Goal: Transaction & Acquisition: Purchase product/service

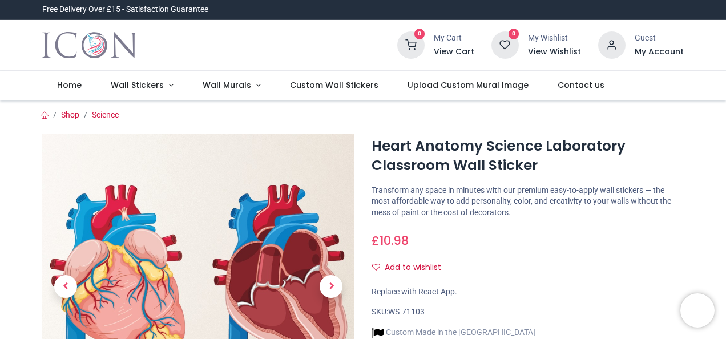
scroll to position [114, 0]
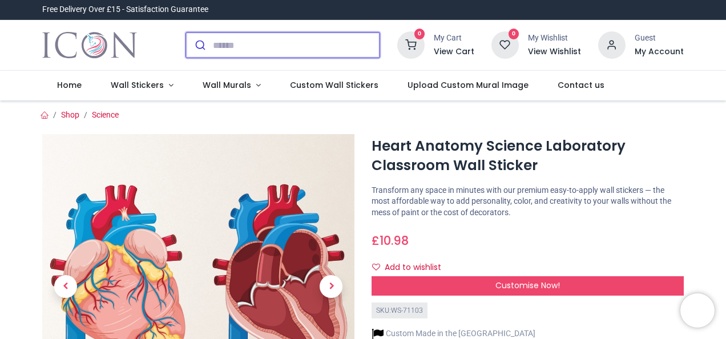
click at [231, 35] on input "search" at bounding box center [296, 45] width 167 height 25
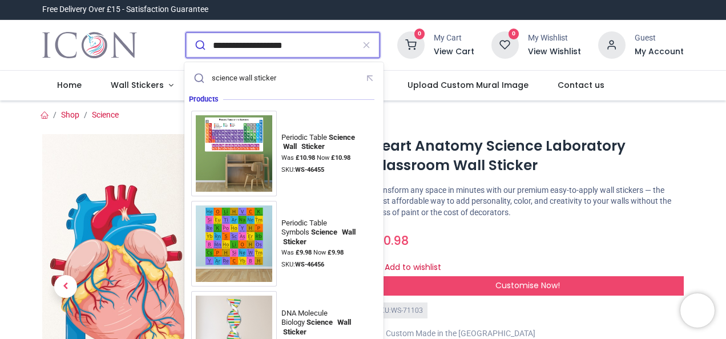
type input "**********"
click at [186, 33] on button "submit" at bounding box center [199, 45] width 27 height 25
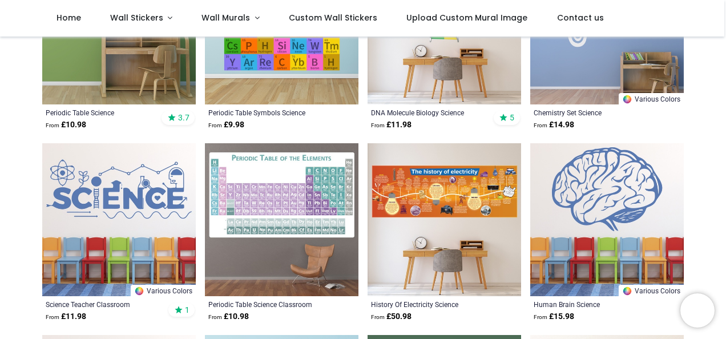
scroll to position [224, 0]
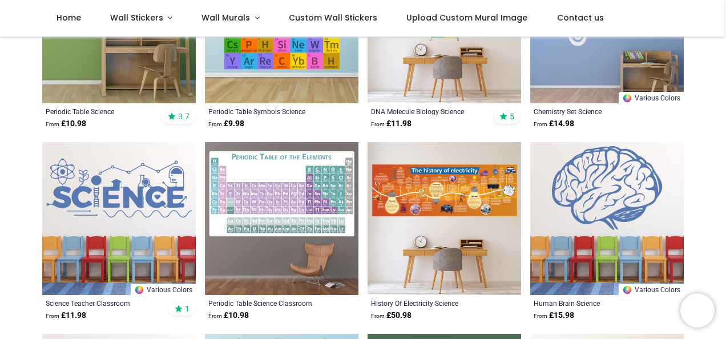
click at [581, 158] on img at bounding box center [607, 219] width 154 height 154
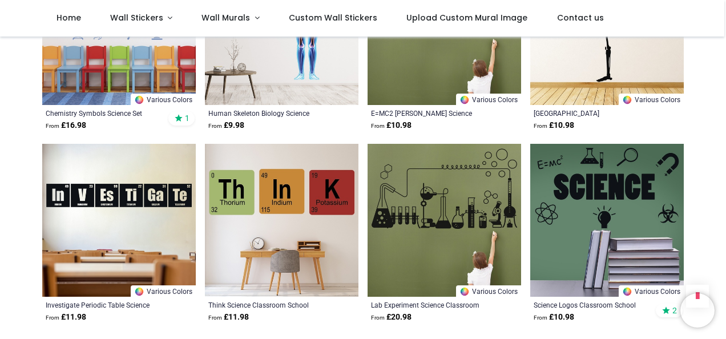
scroll to position [1198, 0]
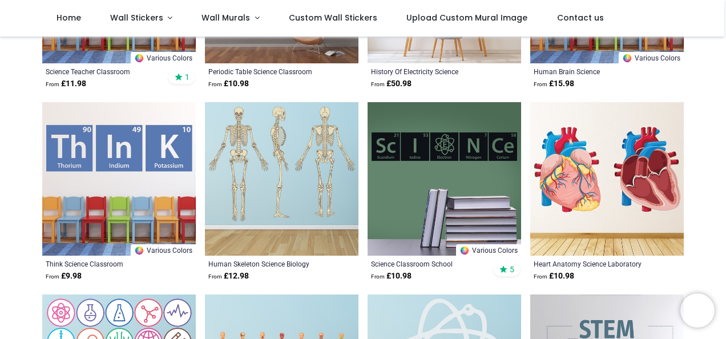
scroll to position [334, 0]
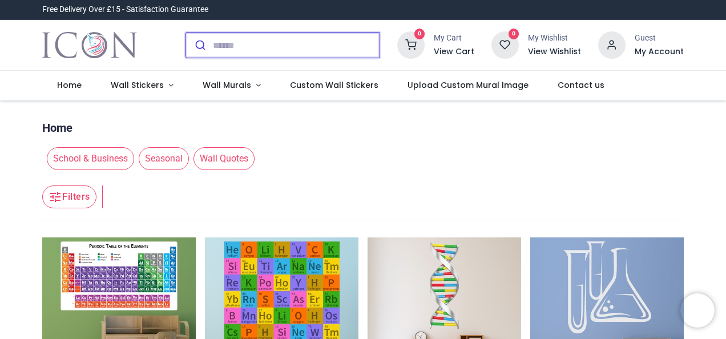
click at [288, 37] on input "search" at bounding box center [296, 45] width 167 height 25
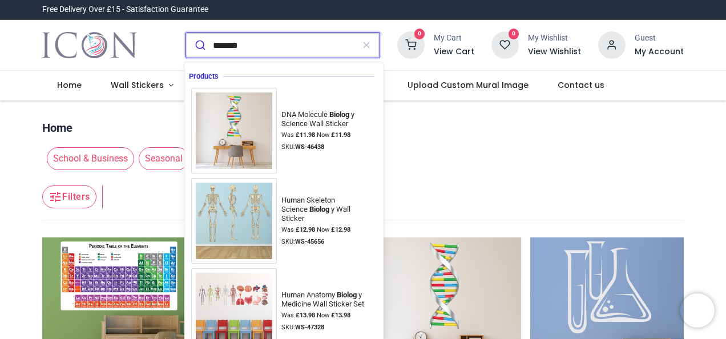
type input "*******"
click at [186, 33] on button "submit" at bounding box center [199, 45] width 27 height 25
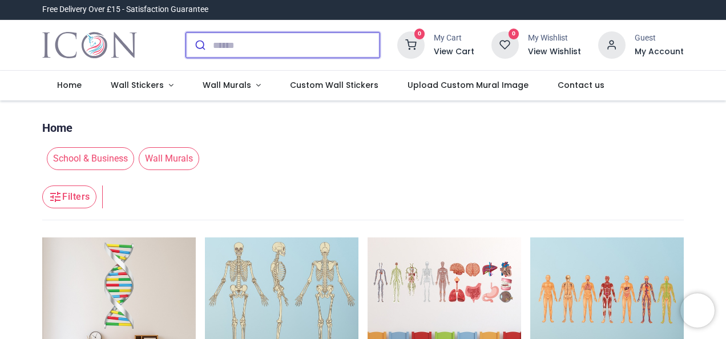
click at [248, 42] on input "search" at bounding box center [296, 45] width 167 height 25
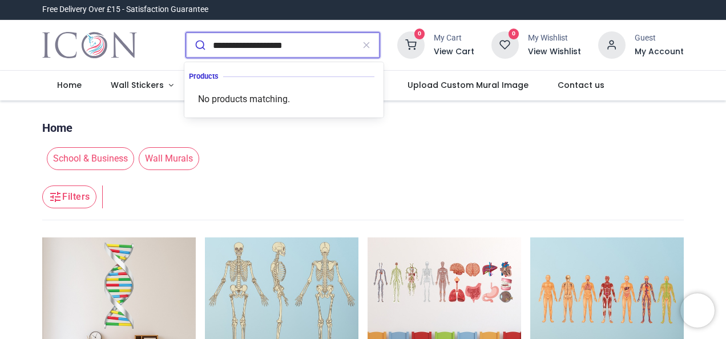
type input "**********"
click at [186, 33] on button "submit" at bounding box center [199, 45] width 27 height 25
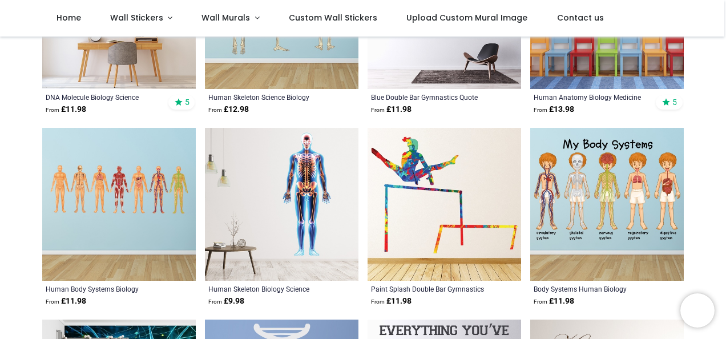
scroll to position [285, 0]
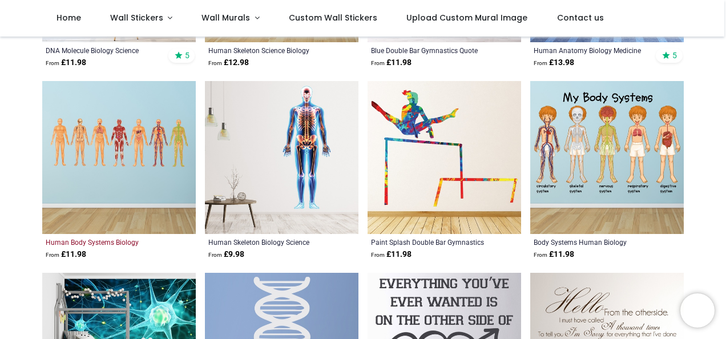
click at [138, 241] on div "Human Body Systems Biology Science" at bounding box center [104, 241] width 117 height 9
click at [118, 210] on img at bounding box center [119, 158] width 154 height 154
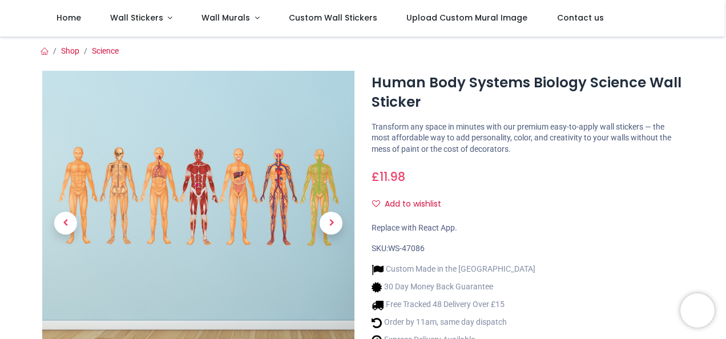
scroll to position [114, 0]
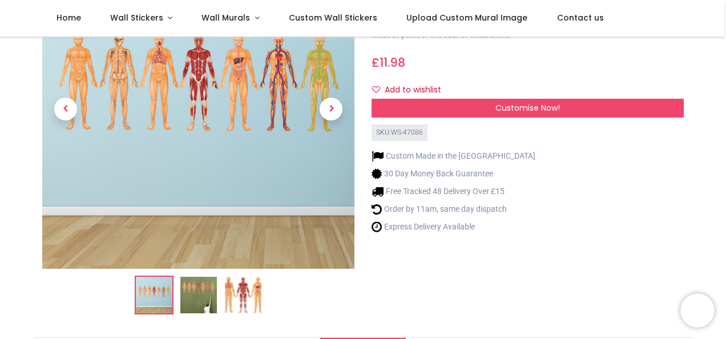
click at [199, 285] on img at bounding box center [198, 295] width 37 height 37
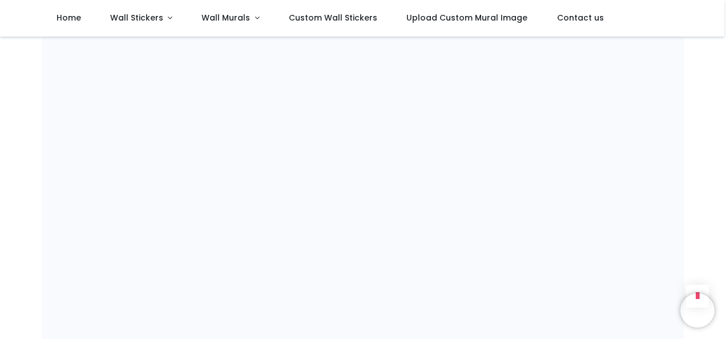
scroll to position [685, 0]
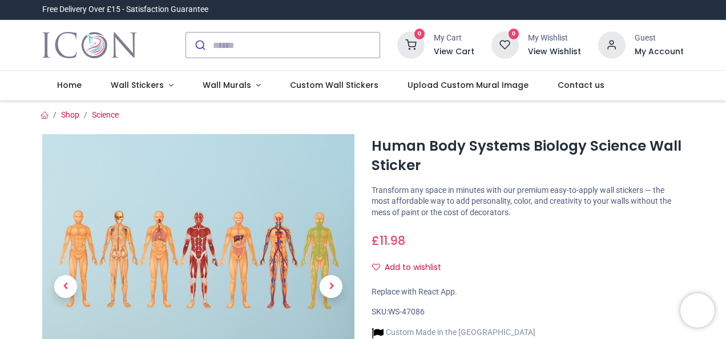
scroll to position [57, 0]
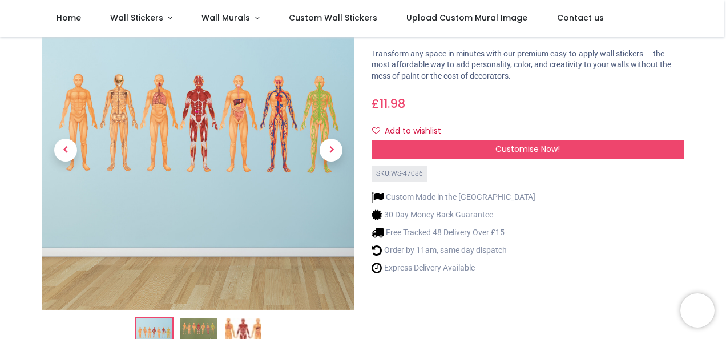
scroll to position [57, 0]
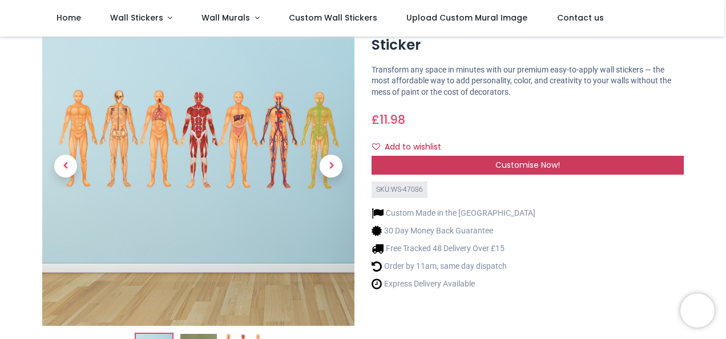
click at [460, 156] on div "Customise Now!" at bounding box center [528, 165] width 312 height 19
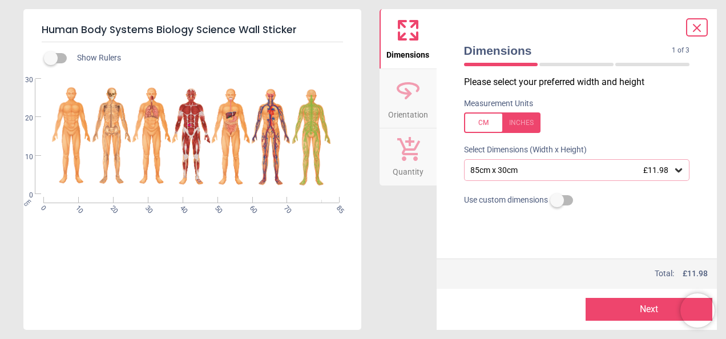
click at [641, 168] on div "85cm x 30cm £11.98" at bounding box center [571, 171] width 204 height 10
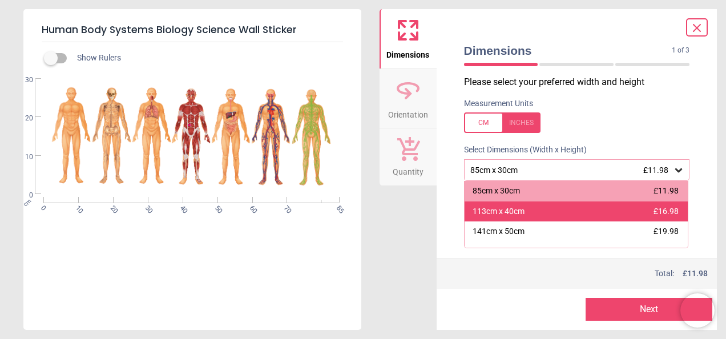
click at [582, 213] on div "113cm x 40cm £16.98" at bounding box center [577, 212] width 224 height 21
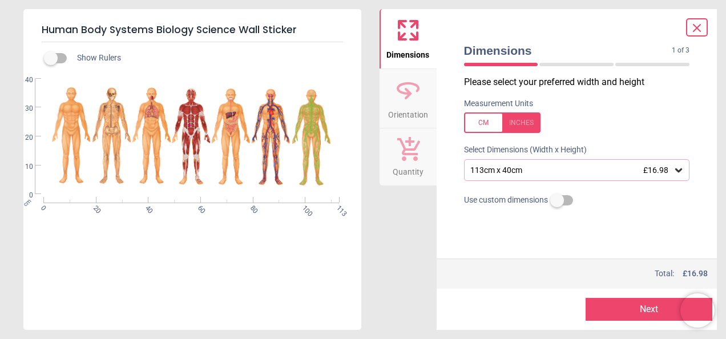
click at [628, 172] on div "113cm x 40cm £16.98" at bounding box center [571, 171] width 204 height 10
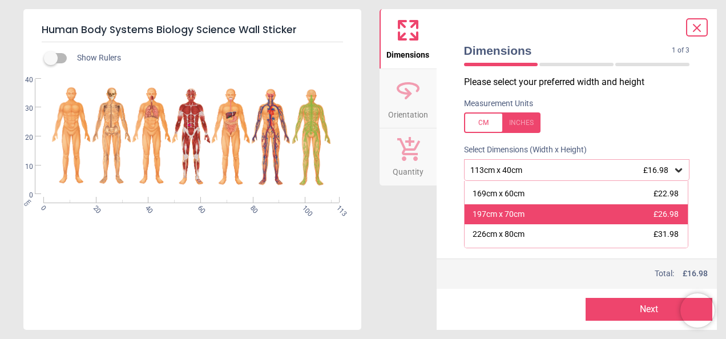
scroll to position [59, 0]
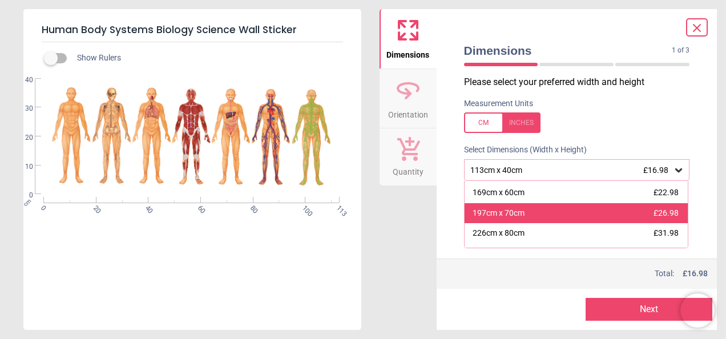
click at [571, 221] on div "197cm x 70cm £26.98" at bounding box center [577, 213] width 224 height 21
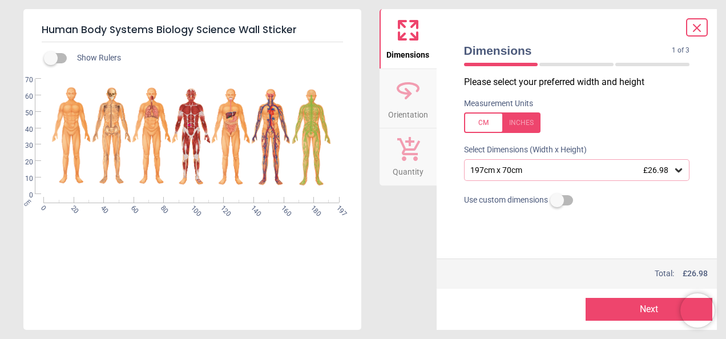
click at [619, 168] on div "197cm x 70cm £26.98" at bounding box center [571, 171] width 204 height 10
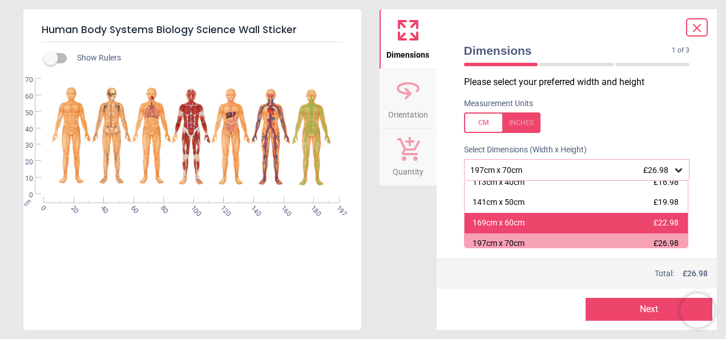
scroll to position [34, 0]
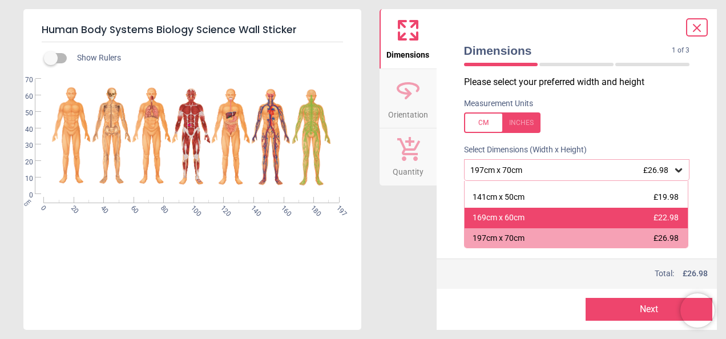
click at [650, 224] on div "169cm x 60cm £22.98" at bounding box center [577, 218] width 224 height 21
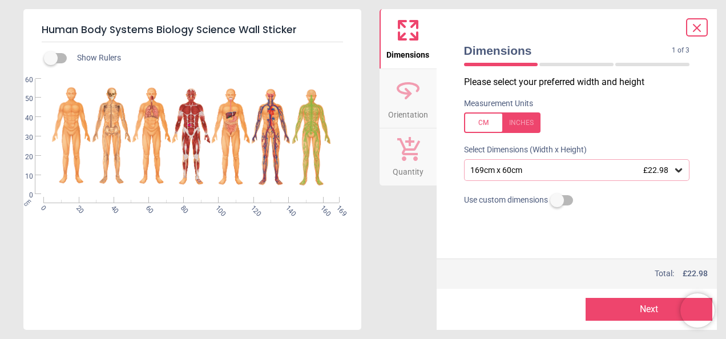
click at [709, 127] on div "Dimensions 1 of 3 1 of 4 Please select your preferred width and height Measurem…" at bounding box center [577, 169] width 281 height 321
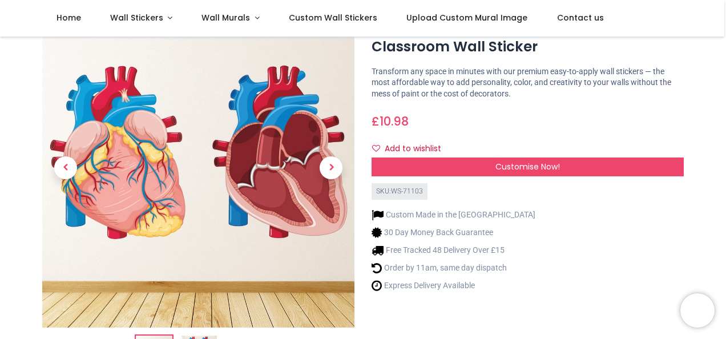
scroll to position [114, 0]
